Goal: Task Accomplishment & Management: Complete application form

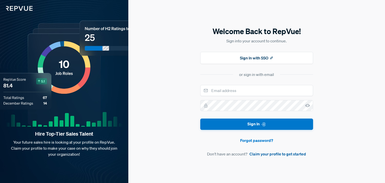
click at [268, 154] on link "Claim your profile to get started" at bounding box center [277, 154] width 57 height 6
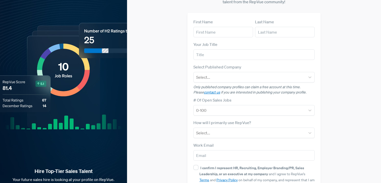
scroll to position [31, 0]
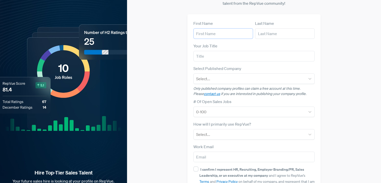
click at [215, 28] on input "text" at bounding box center [224, 33] width 60 height 11
type input "Flix"
drag, startPoint x: 262, startPoint y: 24, endPoint x: 265, endPoint y: 28, distance: 5.5
click at [262, 28] on input "text" at bounding box center [285, 33] width 60 height 11
type input "Blit"
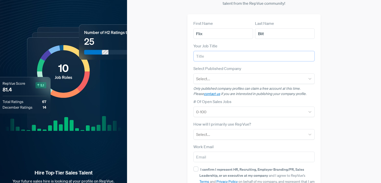
click at [224, 51] on input "text" at bounding box center [254, 56] width 121 height 11
type input "FlixBlit"
click at [221, 75] on div at bounding box center [249, 78] width 107 height 7
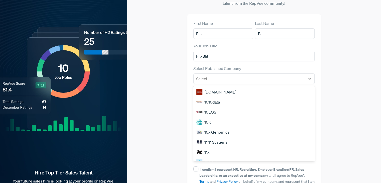
drag, startPoint x: 209, startPoint y: 146, endPoint x: 217, endPoint y: 138, distance: 11.6
click at [209, 147] on div "11x" at bounding box center [254, 152] width 121 height 10
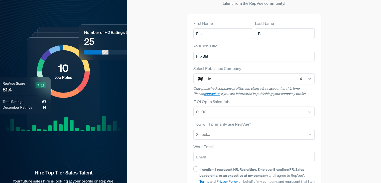
scroll to position [60, 0]
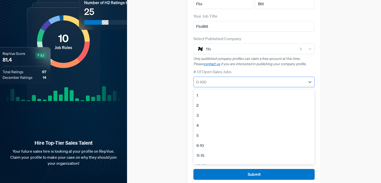
click at [221, 78] on div at bounding box center [249, 81] width 107 height 7
drag, startPoint x: 200, startPoint y: 147, endPoint x: 199, endPoint y: 141, distance: 6.6
click at [199, 150] on div "11-15" at bounding box center [254, 155] width 121 height 10
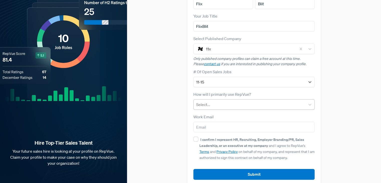
click at [205, 101] on div at bounding box center [249, 104] width 107 height 7
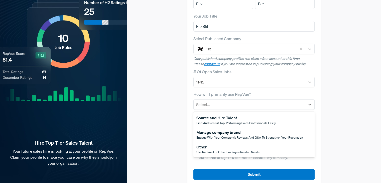
click at [205, 144] on div "Other" at bounding box center [228, 147] width 63 height 6
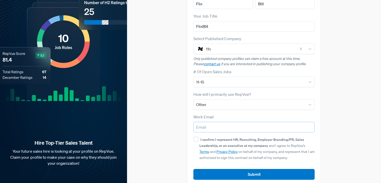
click at [211, 122] on input "email" at bounding box center [254, 127] width 121 height 11
type input "[EMAIL_ADDRESS][DOMAIN_NAME]"
click at [194, 137] on input "I confirm I represent HR, Recruiting, Employer Branding/PR, Sales Leadership, o…" at bounding box center [196, 139] width 5 height 5
checkbox input "true"
drag, startPoint x: 263, startPoint y: 164, endPoint x: 269, endPoint y: 165, distance: 5.3
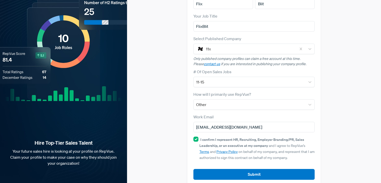
click at [264, 169] on button "Submit" at bounding box center [254, 174] width 121 height 11
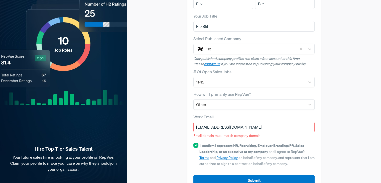
scroll to position [66, 0]
